Goal: Task Accomplishment & Management: Manage account settings

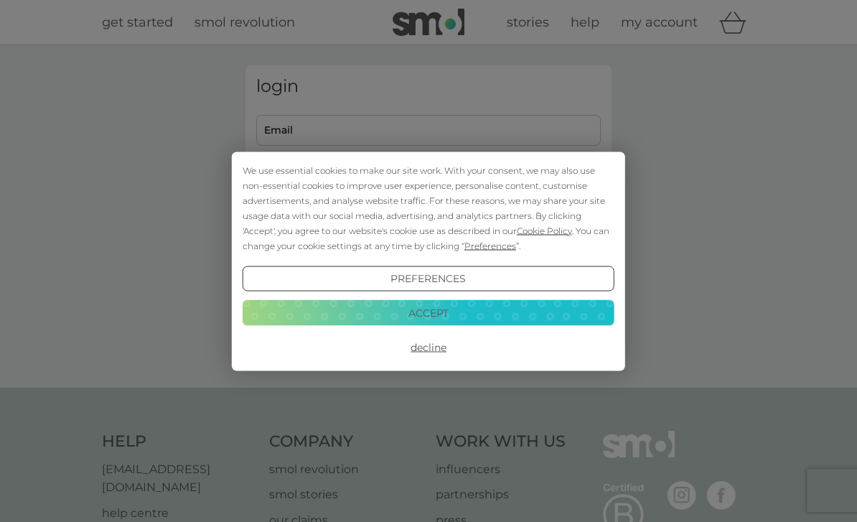
click at [475, 310] on button "Accept" at bounding box center [429, 313] width 372 height 26
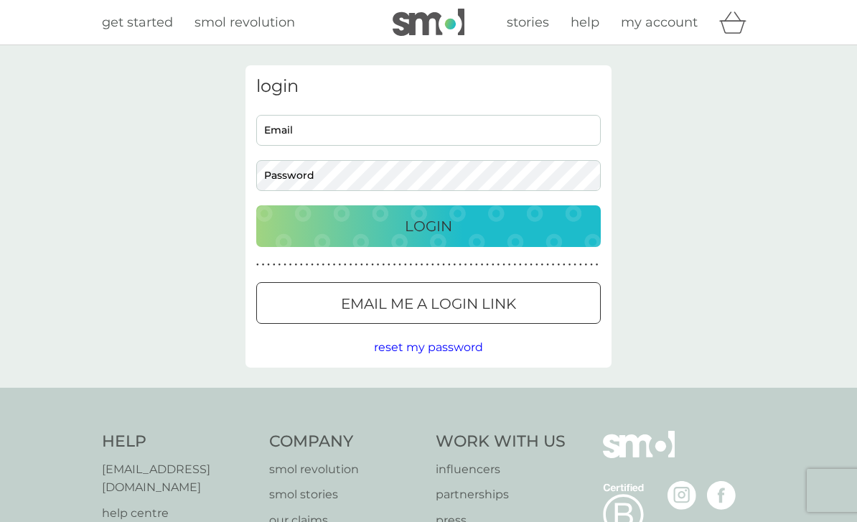
click at [448, 126] on input "Email" at bounding box center [428, 130] width 345 height 31
type input "JANETSAWYER@sky.com"
click at [429, 225] on button "Login" at bounding box center [428, 226] width 345 height 42
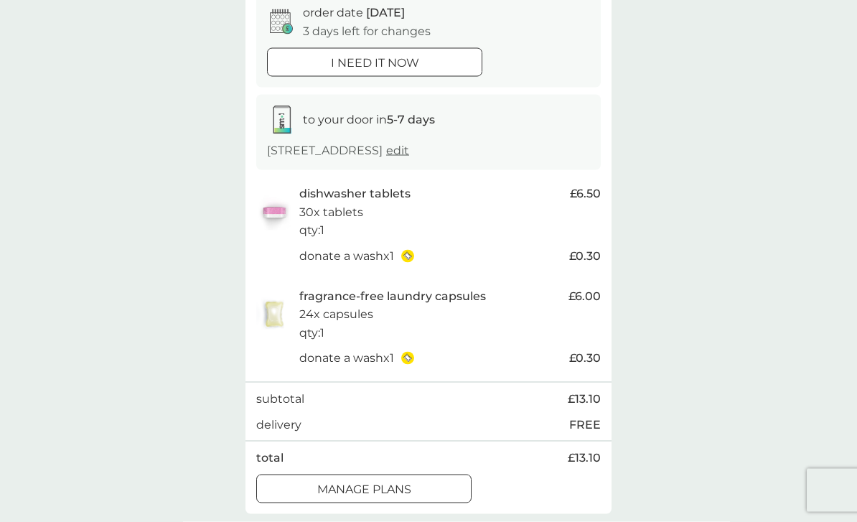
scroll to position [191, 0]
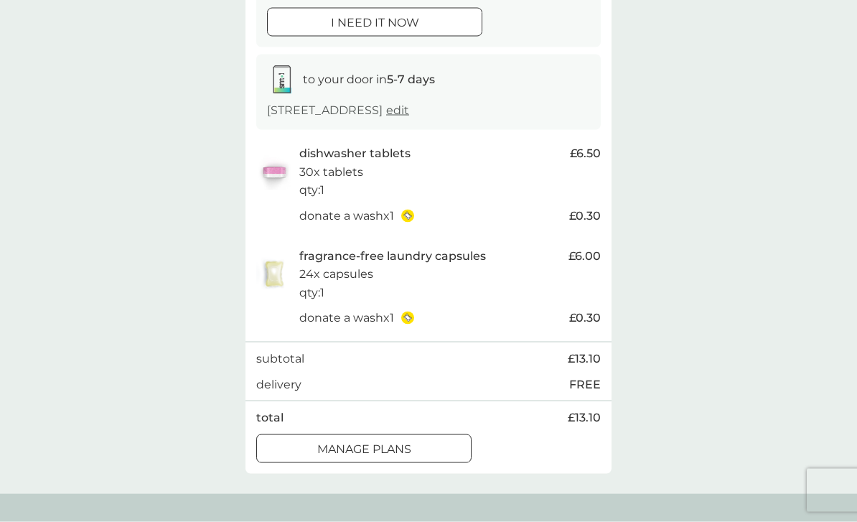
click at [402, 459] on p "manage plans" at bounding box center [364, 449] width 94 height 19
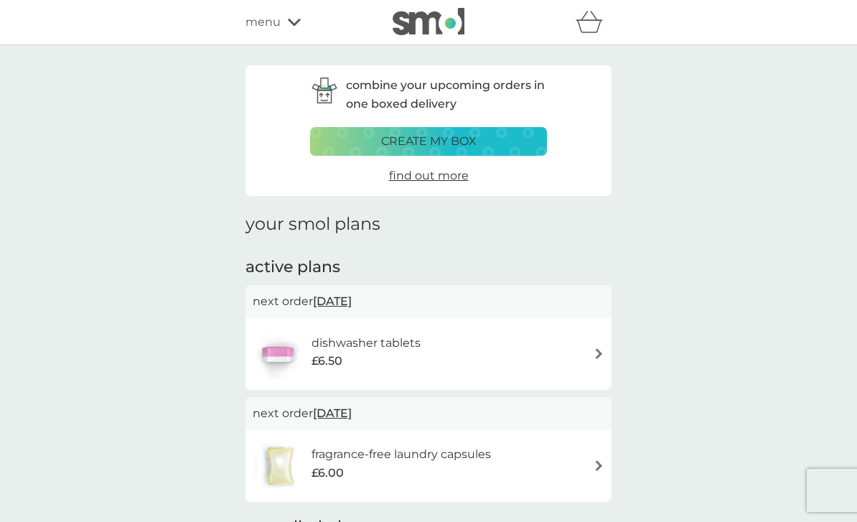
click at [595, 356] on img at bounding box center [599, 353] width 11 height 11
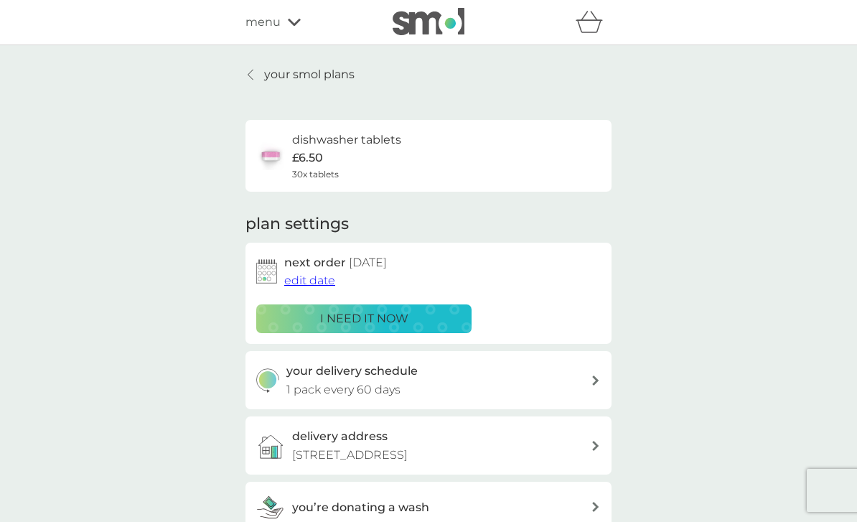
click at [602, 382] on div "your delivery schedule 1 pack every 60 days" at bounding box center [429, 380] width 366 height 58
select select "63"
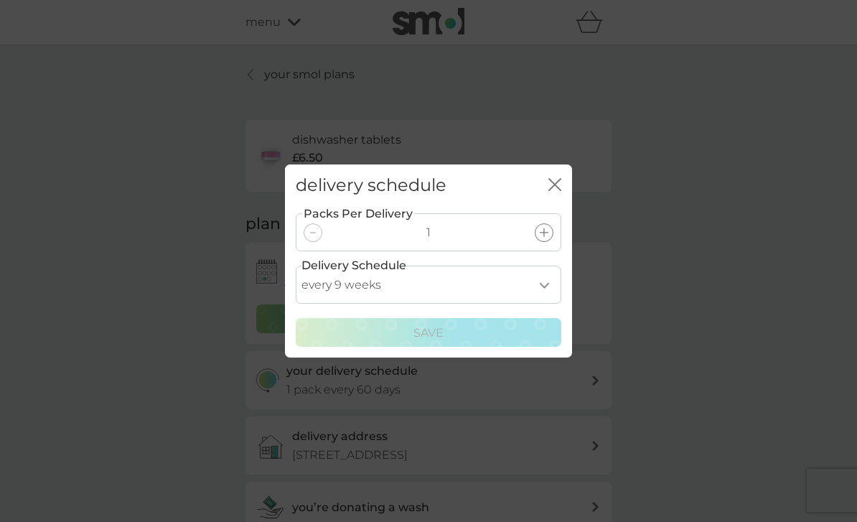
click at [561, 191] on icon "close" at bounding box center [555, 184] width 13 height 13
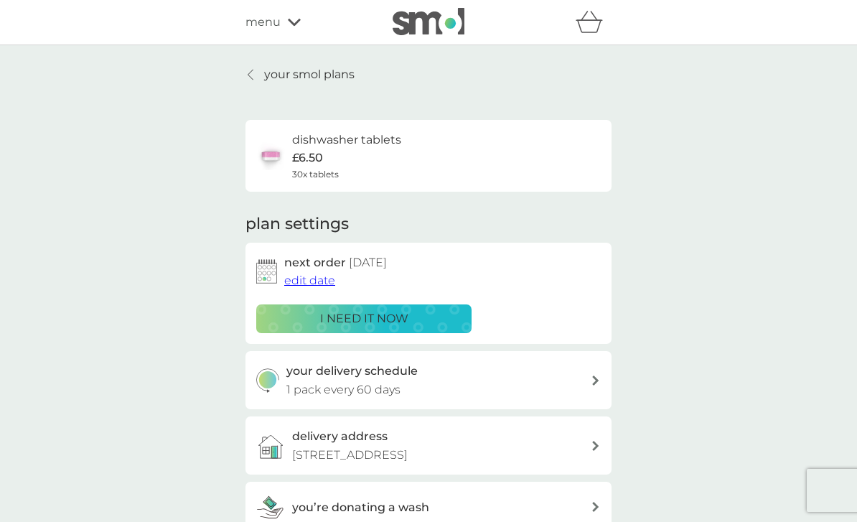
click at [310, 275] on span "edit date" at bounding box center [309, 281] width 51 height 14
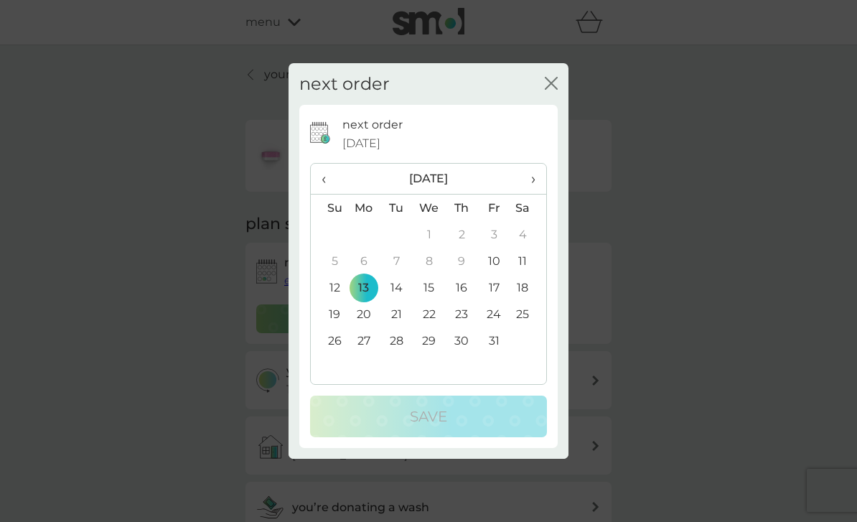
click at [531, 194] on span "›" at bounding box center [528, 179] width 14 height 30
click at [402, 301] on td "11" at bounding box center [397, 287] width 32 height 27
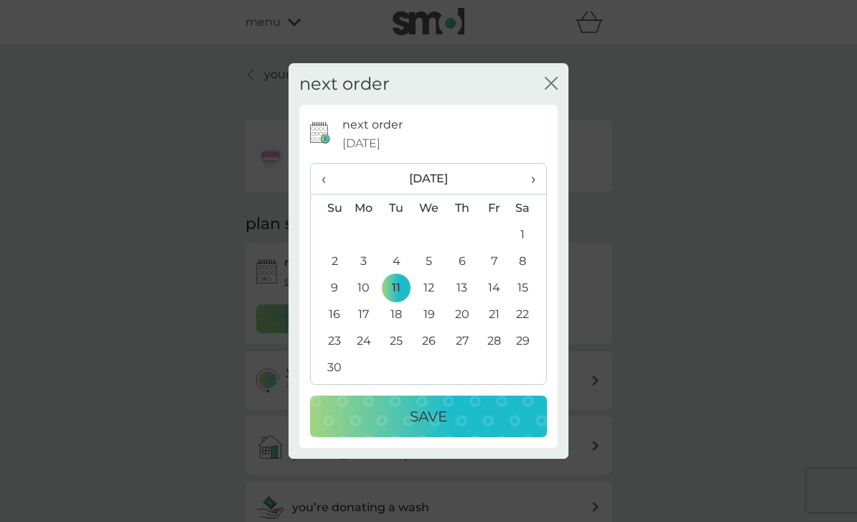
click at [465, 428] on div "Save" at bounding box center [429, 416] width 208 height 23
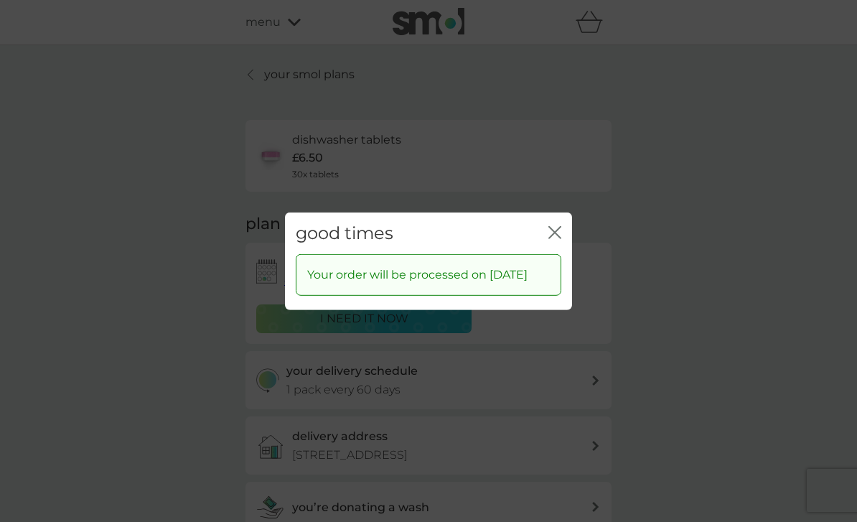
click at [551, 238] on icon "close" at bounding box center [555, 231] width 13 height 13
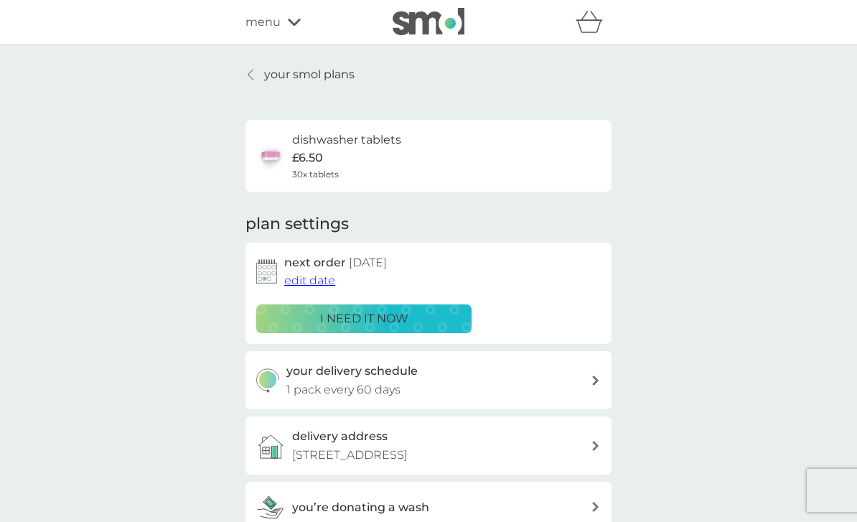
click at [256, 79] on div at bounding box center [251, 74] width 10 height 11
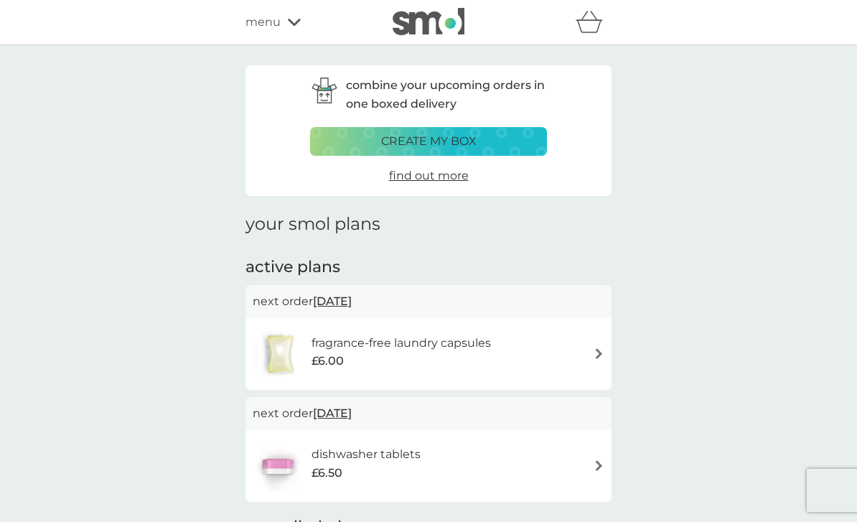
click at [597, 355] on img at bounding box center [599, 353] width 11 height 11
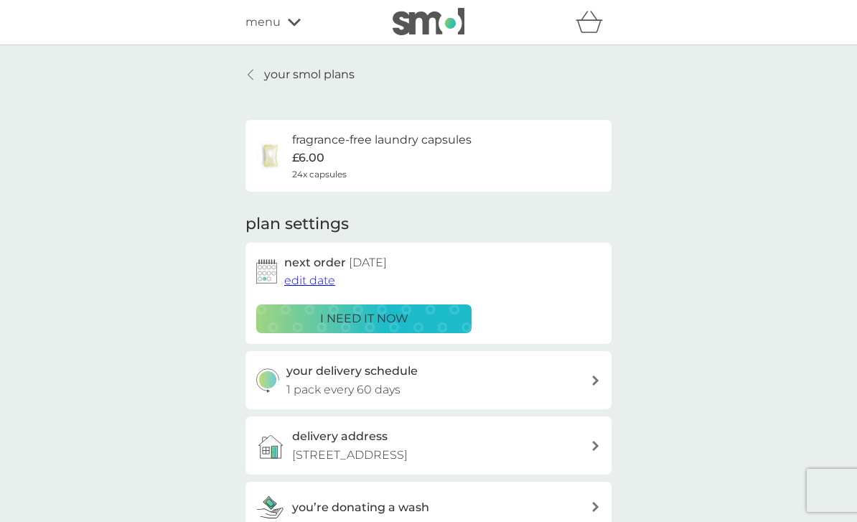
click at [318, 280] on span "edit date" at bounding box center [309, 281] width 51 height 14
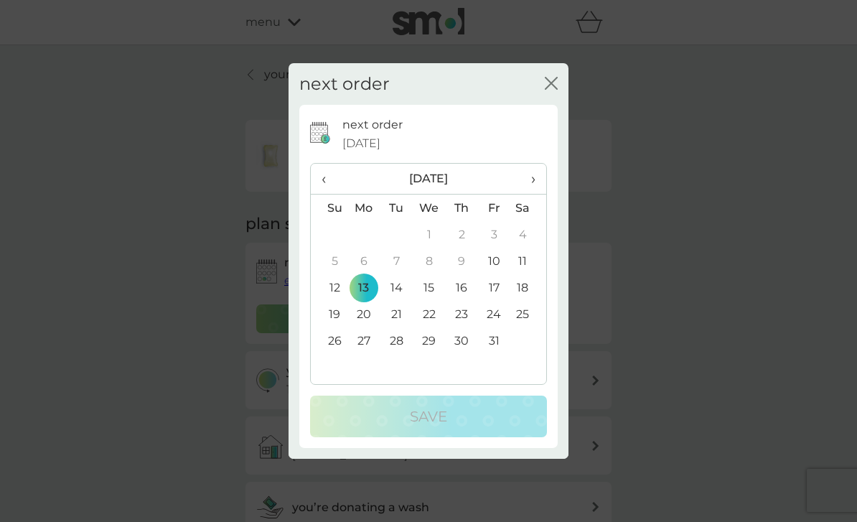
click at [533, 194] on span "›" at bounding box center [528, 179] width 14 height 30
click at [400, 301] on td "11" at bounding box center [397, 287] width 32 height 27
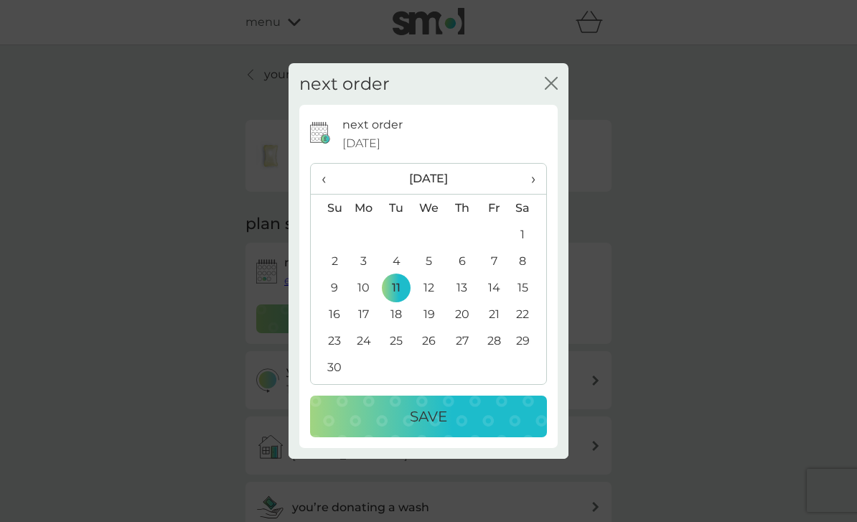
click at [480, 428] on div "Save" at bounding box center [429, 416] width 208 height 23
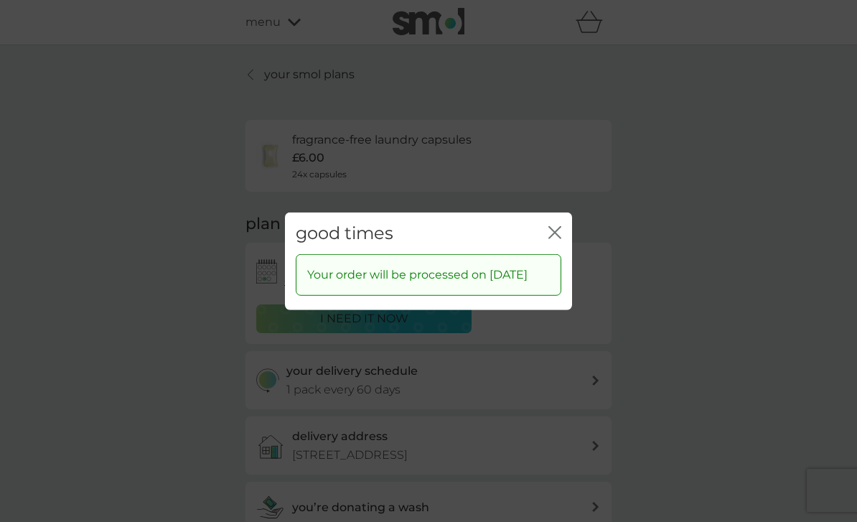
click at [561, 238] on icon "close" at bounding box center [555, 231] width 13 height 13
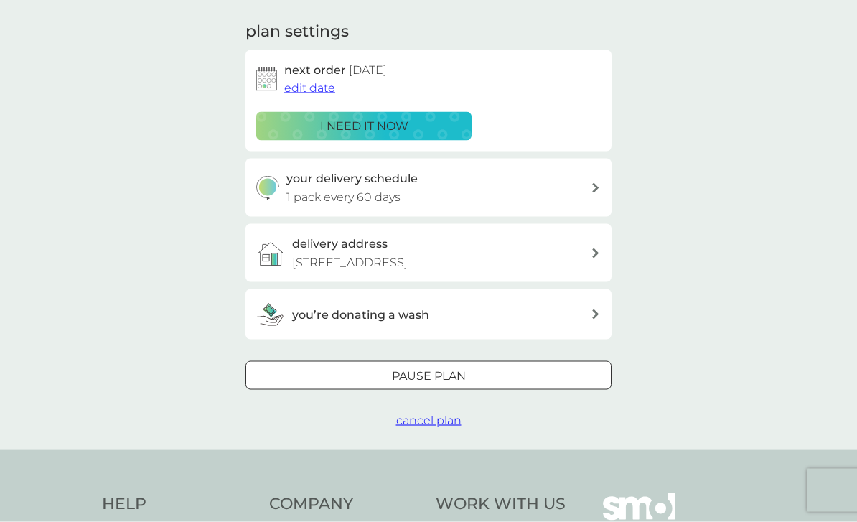
scroll to position [213, 0]
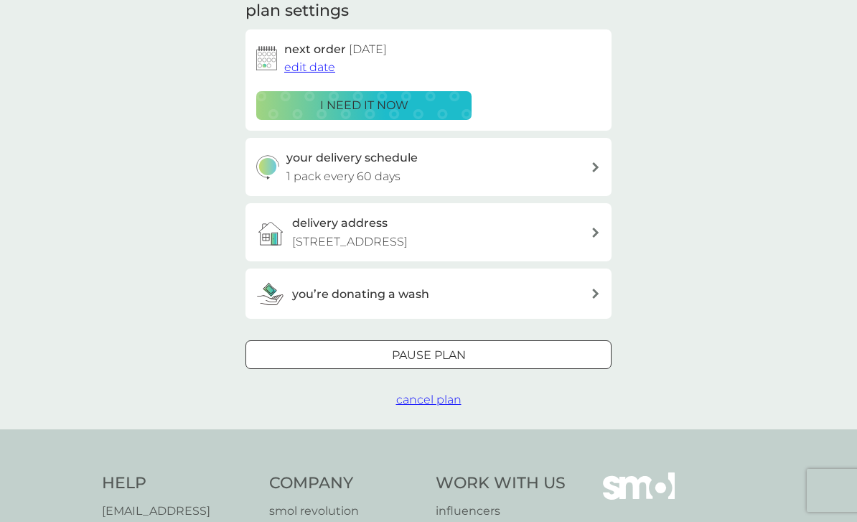
click at [597, 299] on icon at bounding box center [595, 294] width 7 height 10
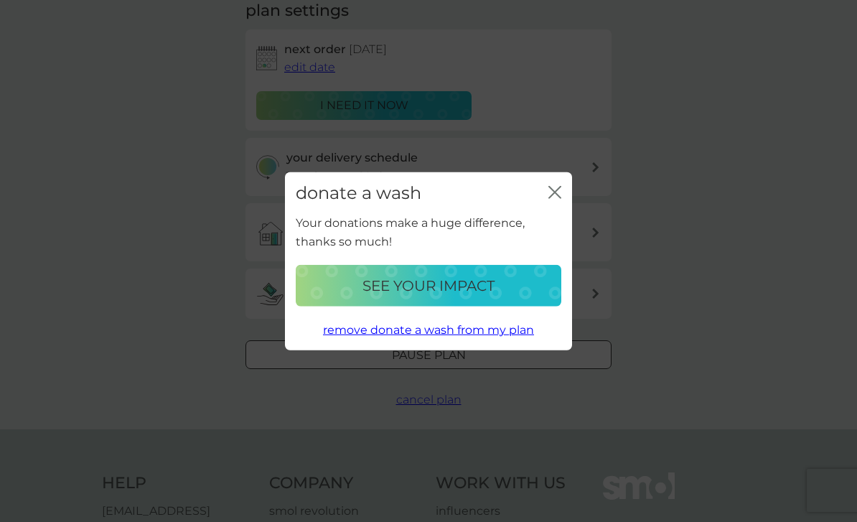
click at [557, 197] on icon "close" at bounding box center [558, 191] width 6 height 11
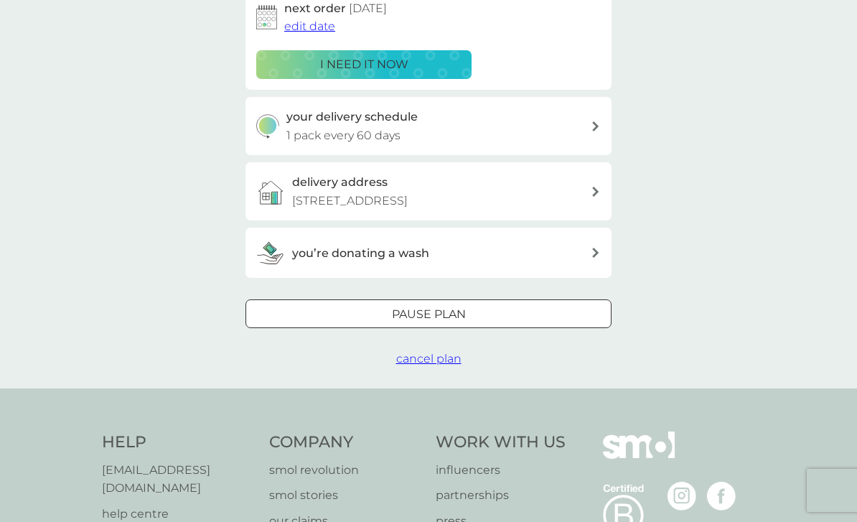
scroll to position [377, 0]
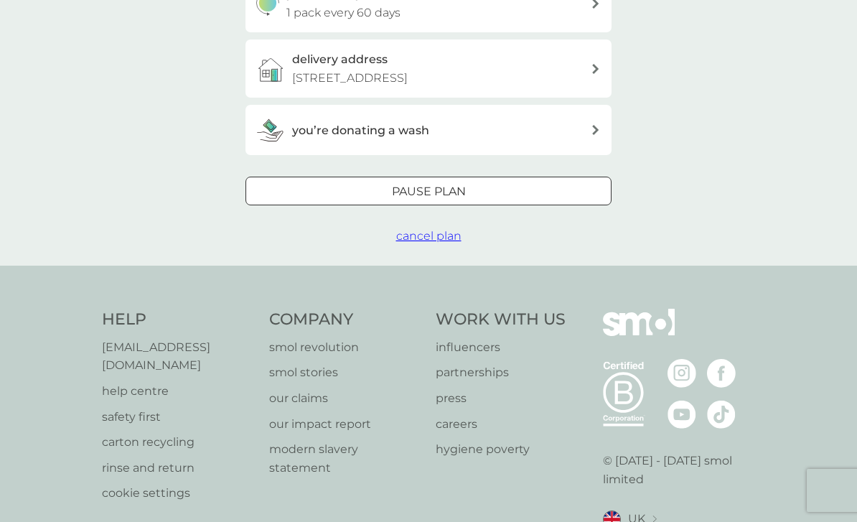
click at [590, 140] on div "you’re donating a wash" at bounding box center [441, 130] width 299 height 19
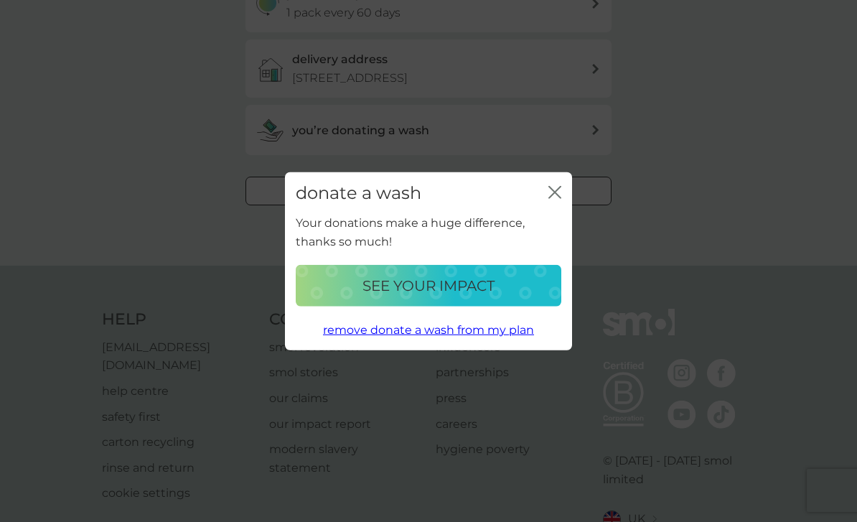
click at [488, 340] on p "remove donate a wash from my plan" at bounding box center [428, 330] width 211 height 19
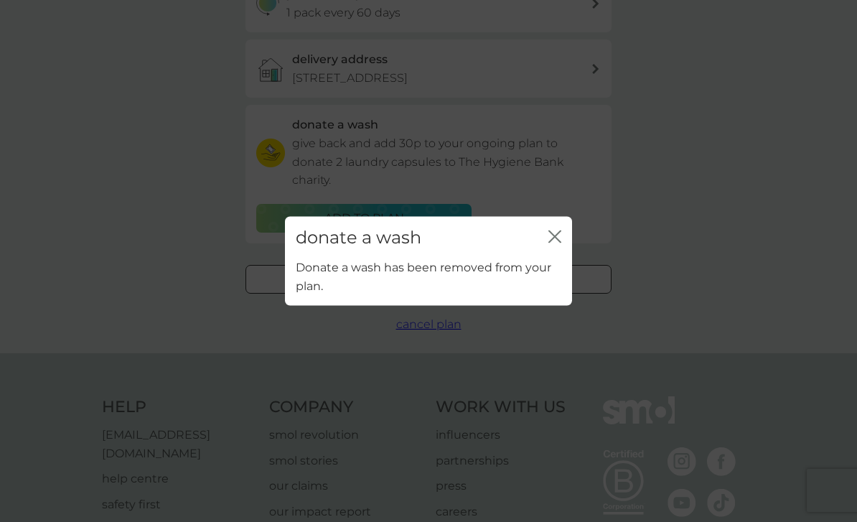
click at [560, 243] on icon "close" at bounding box center [555, 236] width 13 height 13
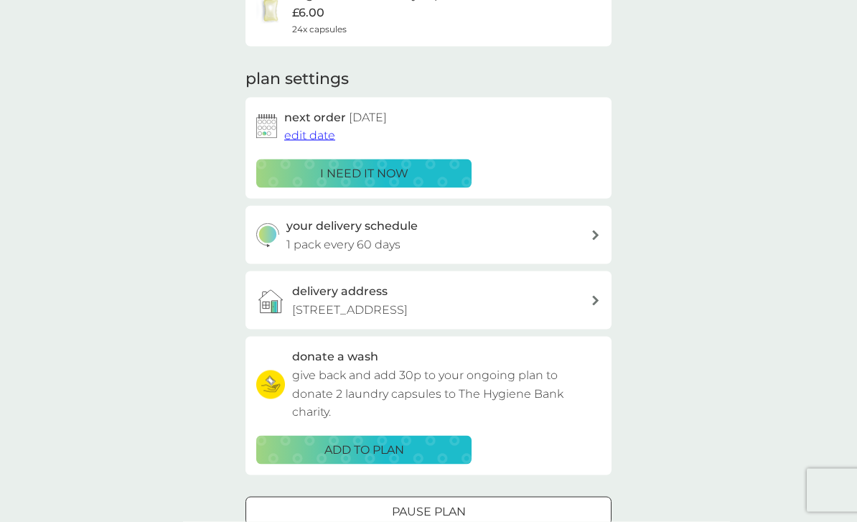
scroll to position [146, 0]
click at [417, 458] on div "ADD TO PLAN" at bounding box center [364, 449] width 197 height 19
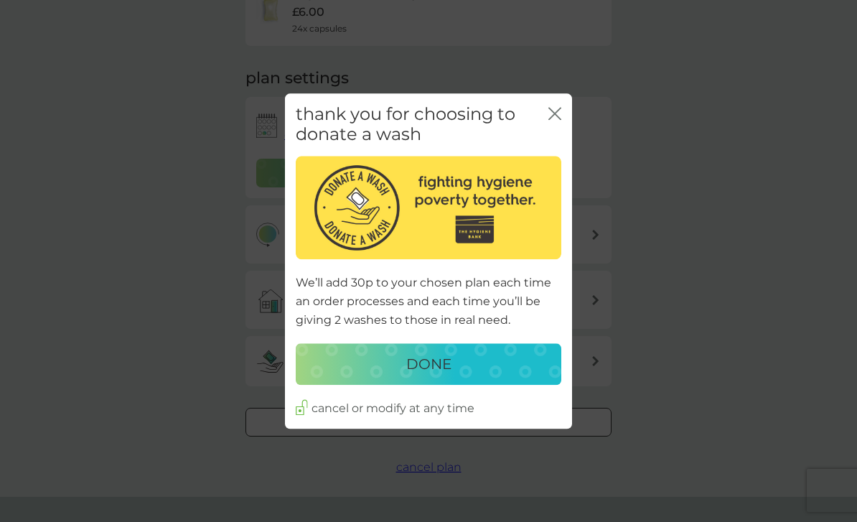
click at [462, 376] on div "DONE" at bounding box center [428, 364] width 237 height 23
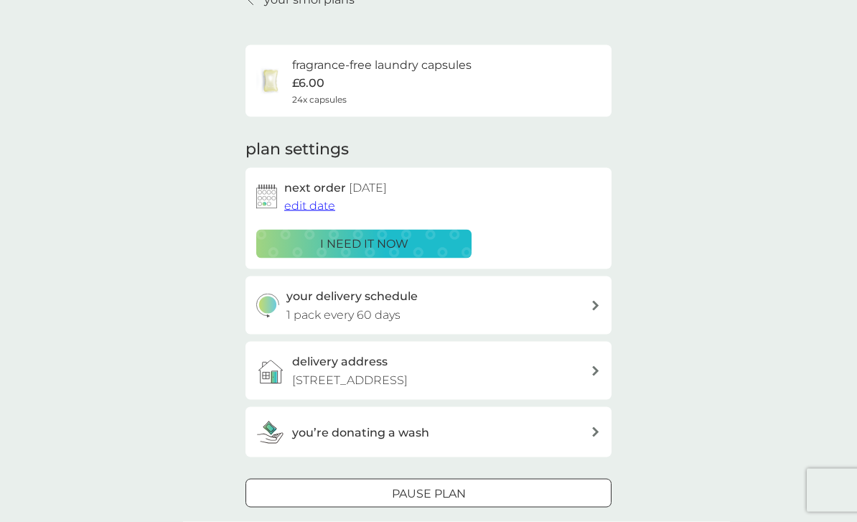
scroll to position [0, 0]
